Goal: Task Accomplishment & Management: Complete application form

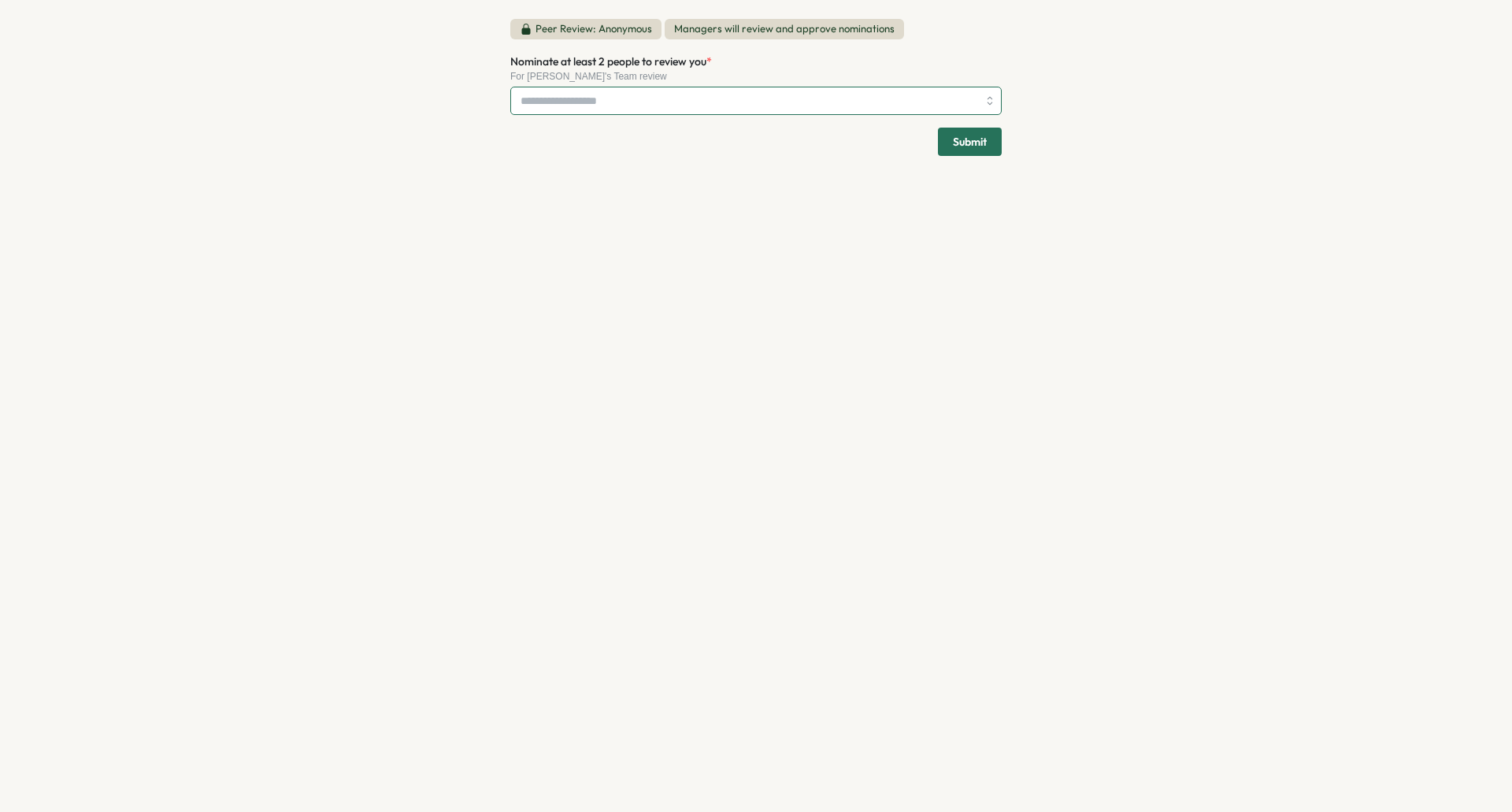
click at [984, 101] on div at bounding box center [756, 100] width 492 height 29
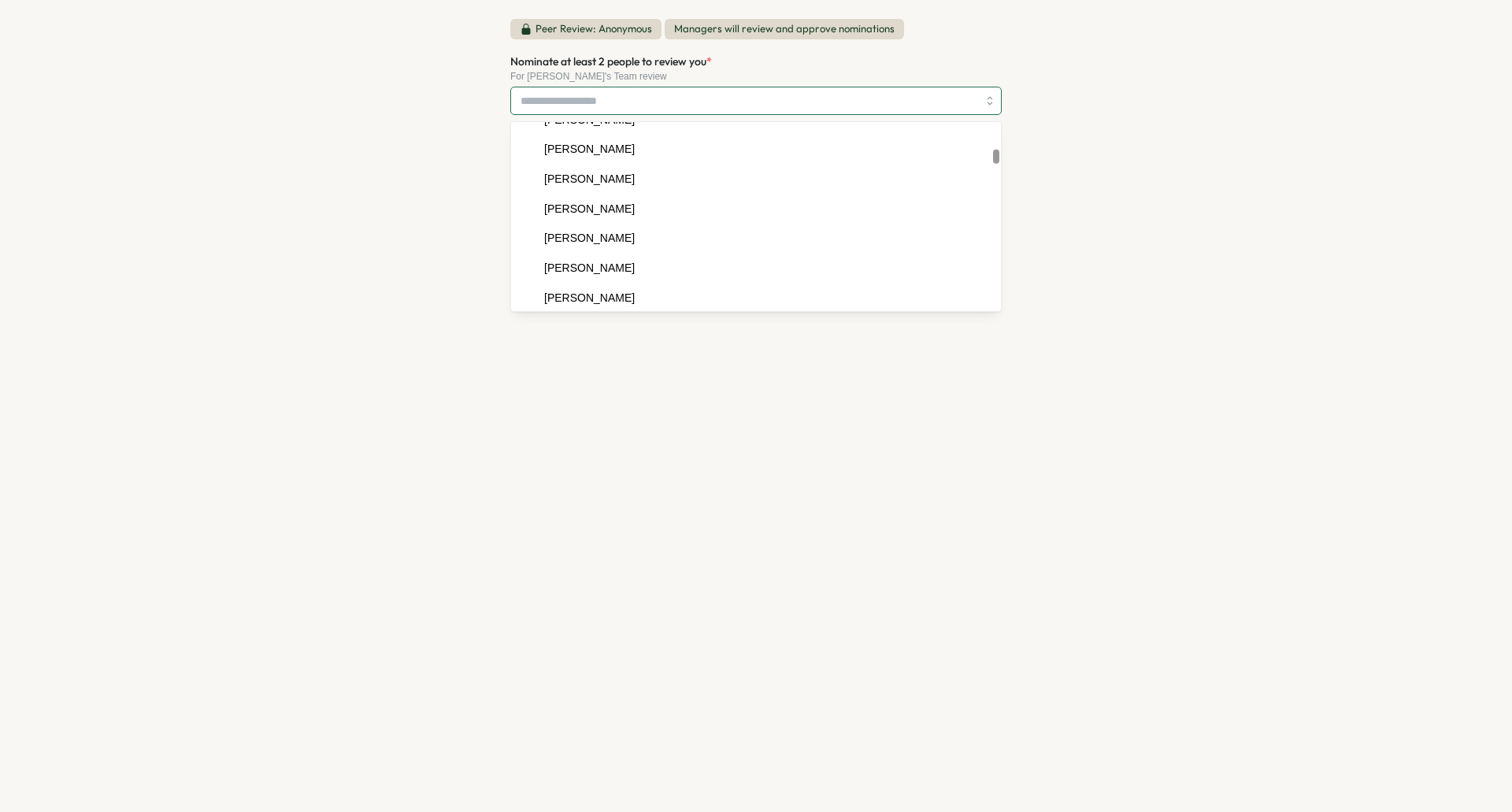
scroll to position [1340, 0]
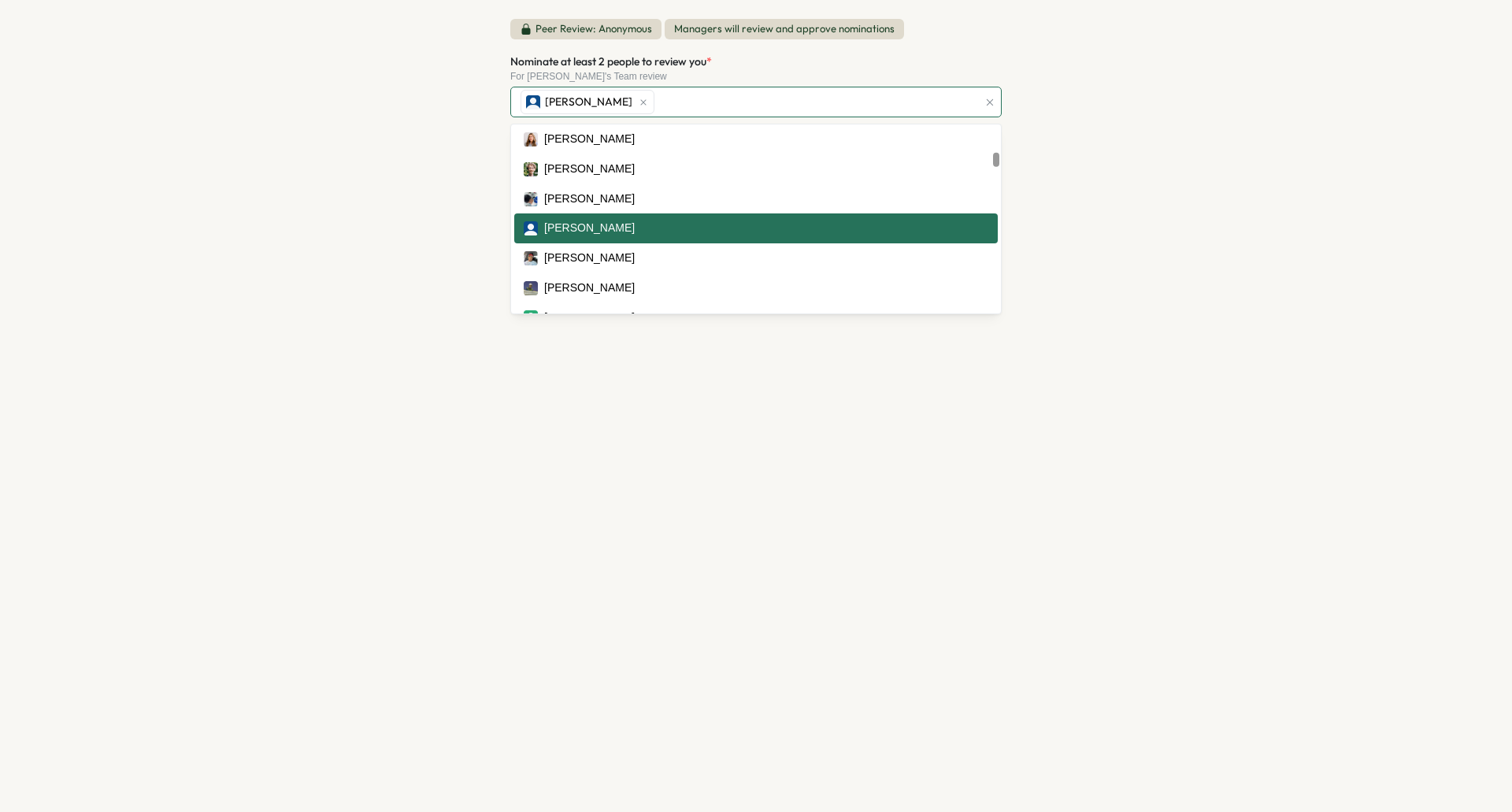
click at [621, 234] on div "[PERSON_NAME]" at bounding box center [756, 228] width 465 height 17
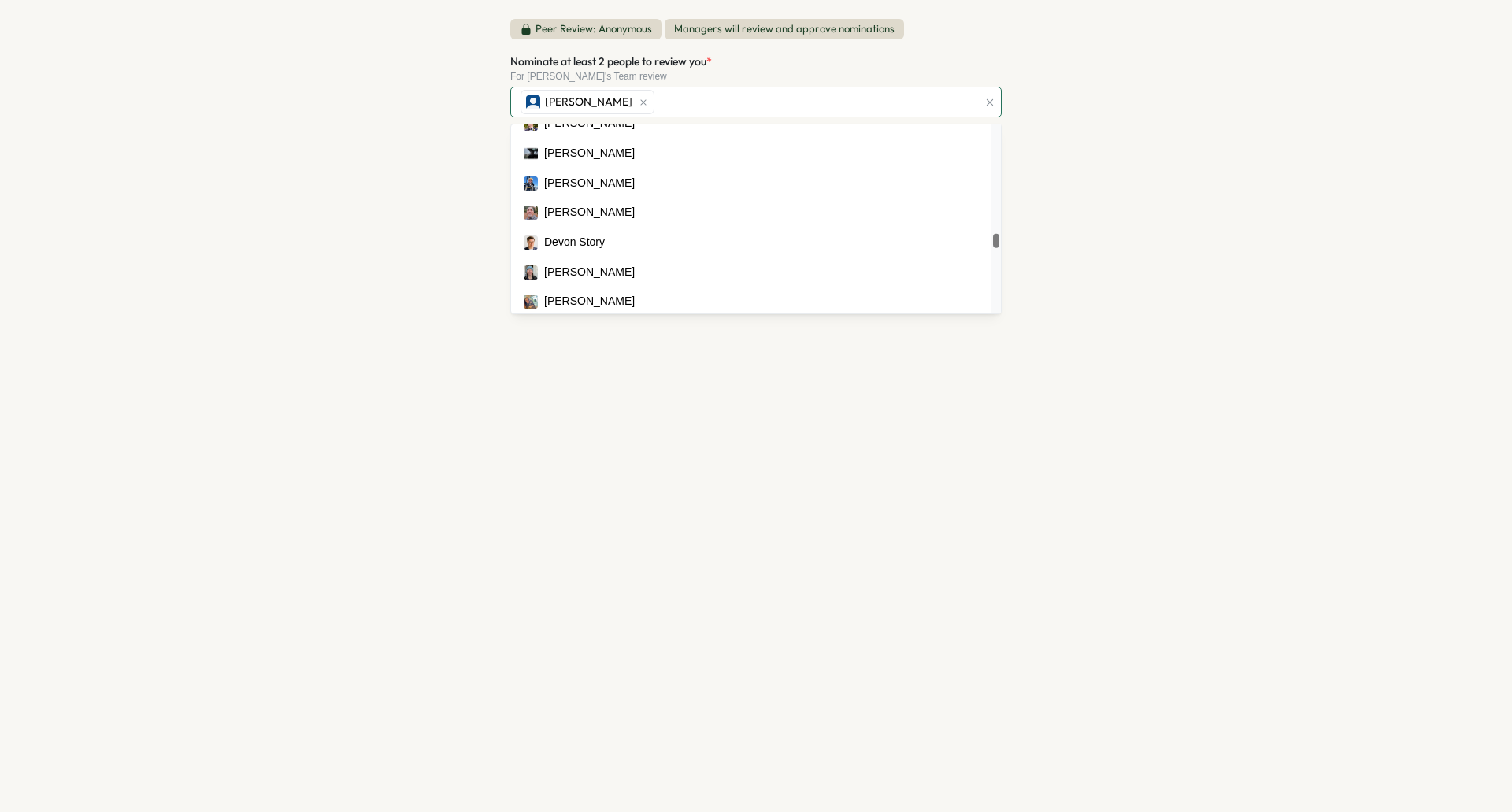
scroll to position [5420, 0]
drag, startPoint x: 997, startPoint y: 188, endPoint x: 1008, endPoint y: 235, distance: 48.3
click at [999, 235] on div at bounding box center [996, 238] width 6 height 14
type input "***"
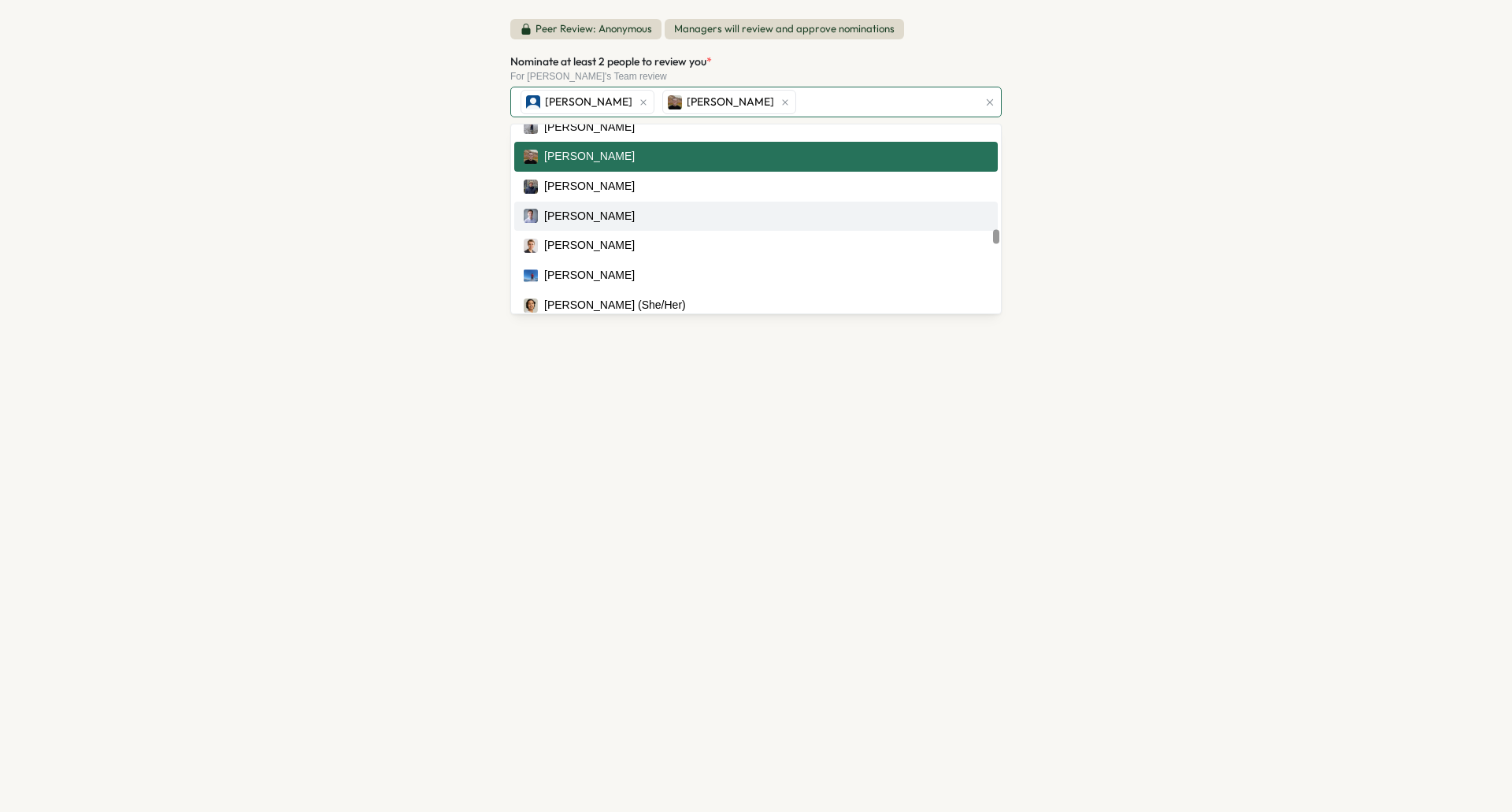
click at [973, 53] on div "Nominate at least 2 people to review you * For [PERSON_NAME]'s Team review [PER…" at bounding box center [756, 85] width 492 height 66
